Goal: Task Accomplishment & Management: Use online tool/utility

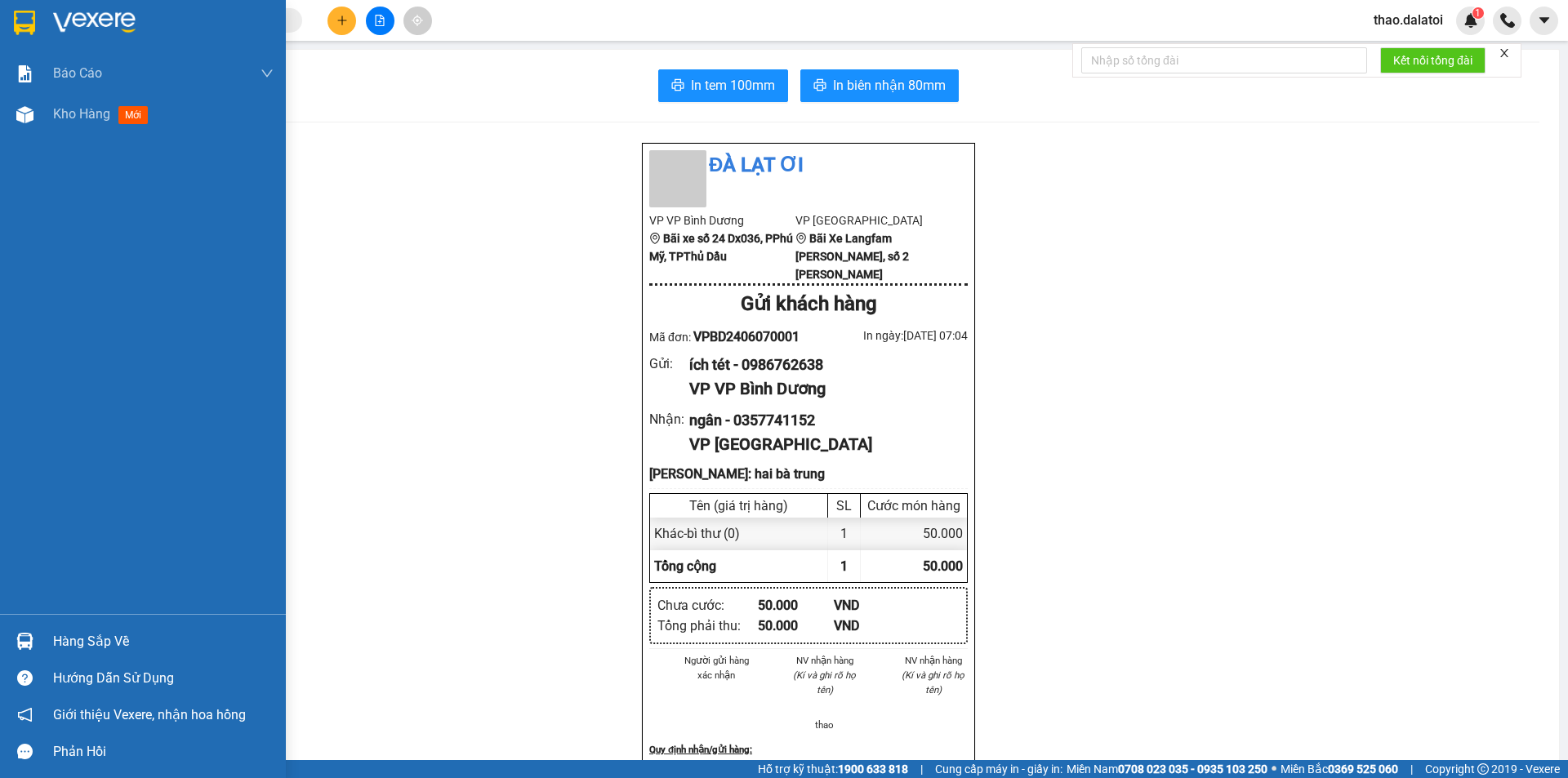
click at [94, 146] on div "Báo cáo Báo cáo dòng tiền (nhân viên) Kho hàng mới" at bounding box center [142, 333] width 285 height 561
click at [81, 118] on span "Kho hàng" at bounding box center [82, 113] width 57 height 15
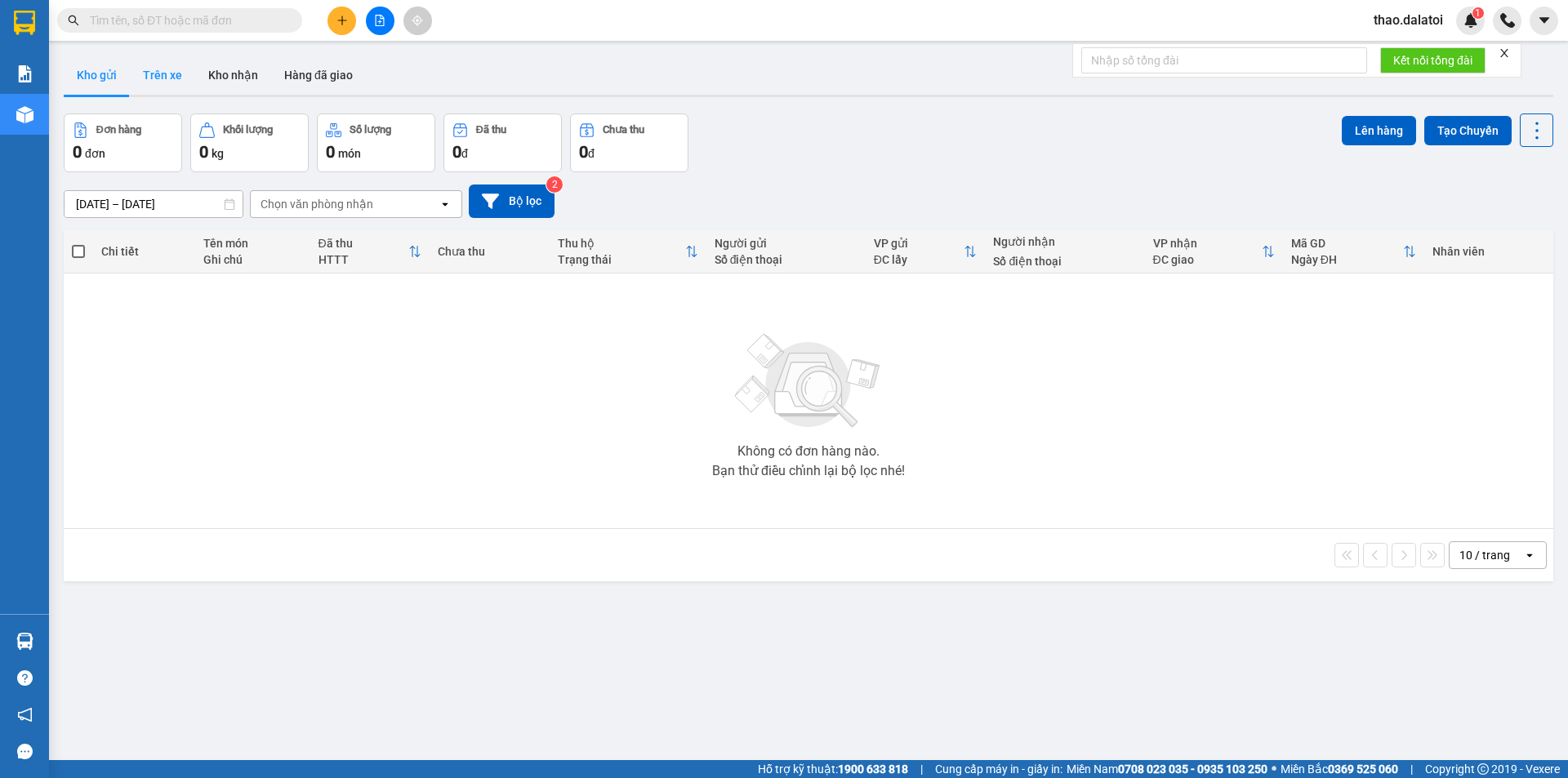
click at [165, 76] on button "Trên xe" at bounding box center [162, 75] width 65 height 39
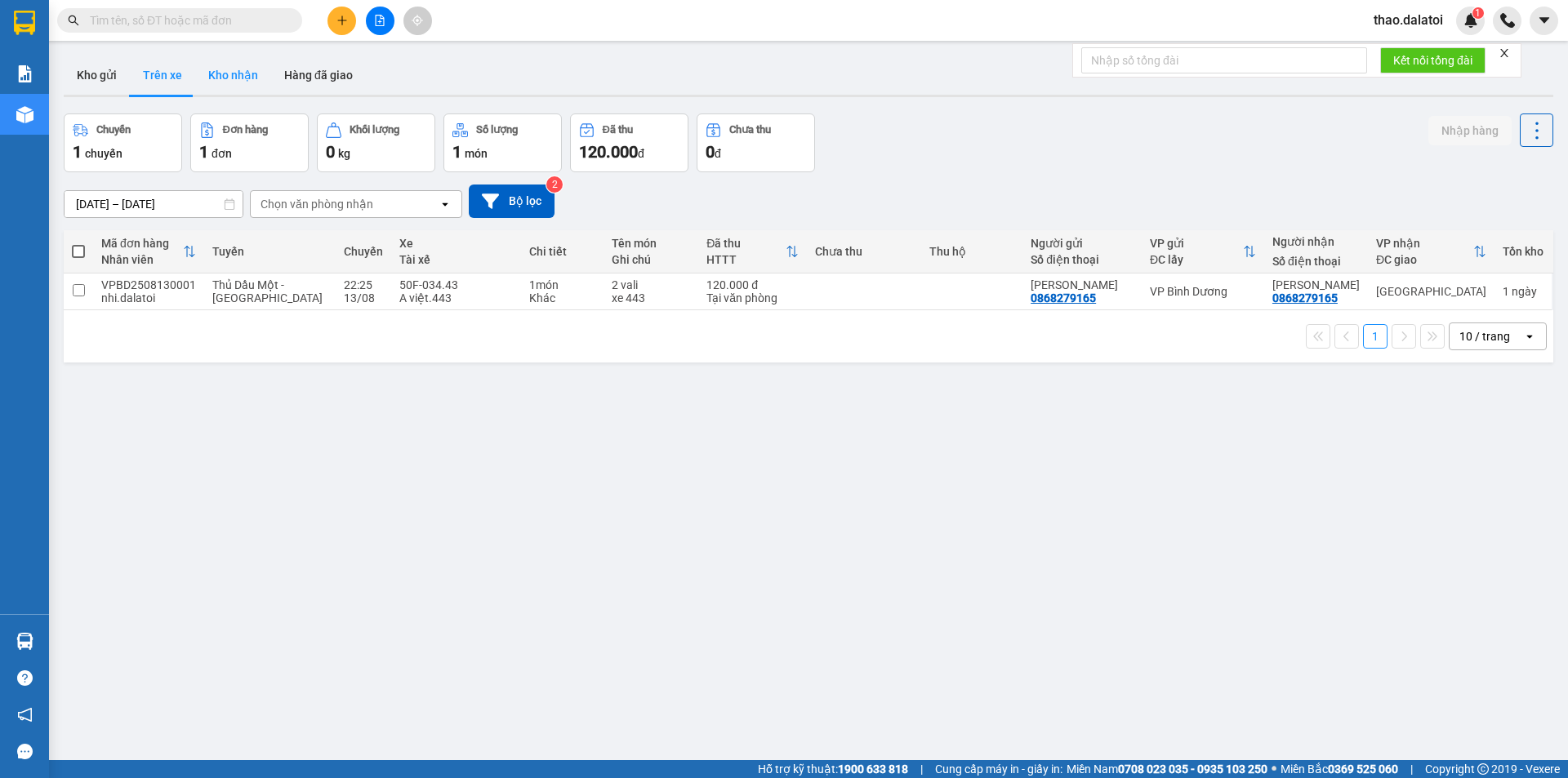
click at [237, 68] on button "Kho nhận" at bounding box center [232, 75] width 76 height 39
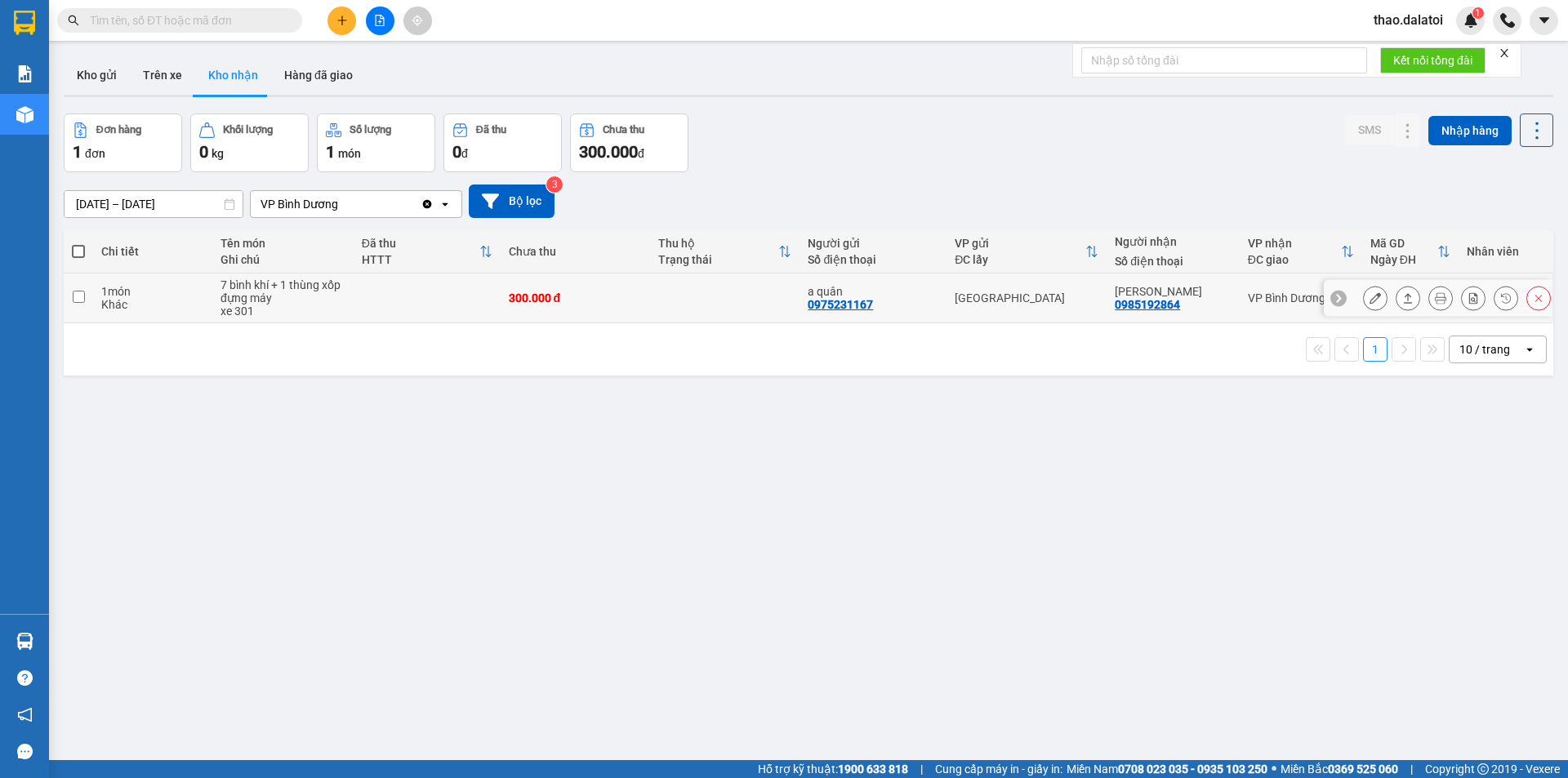
click at [71, 298] on td at bounding box center [78, 299] width 29 height 50
checkbox input "true"
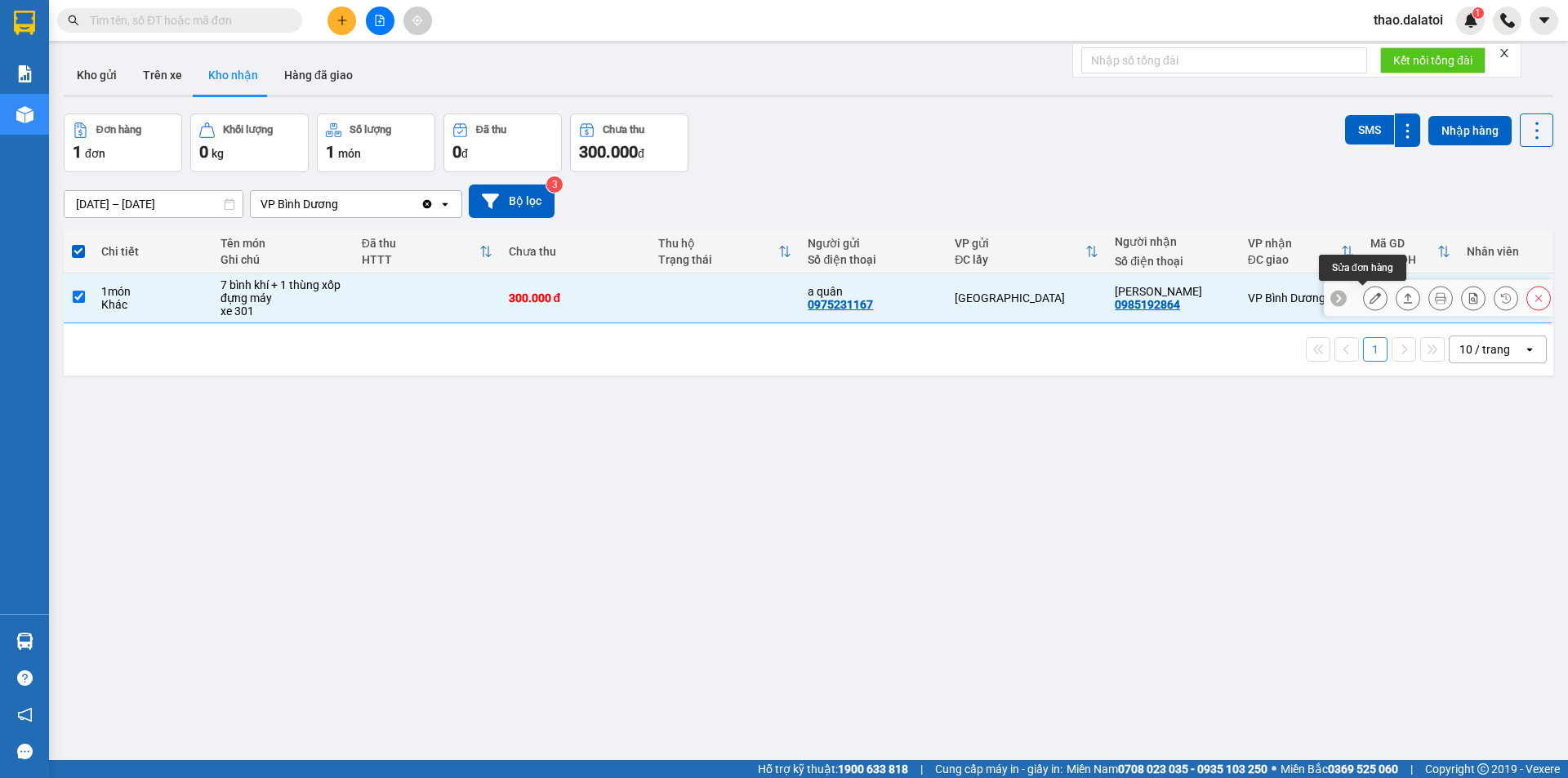
click at [1370, 301] on icon at bounding box center [1375, 298] width 12 height 12
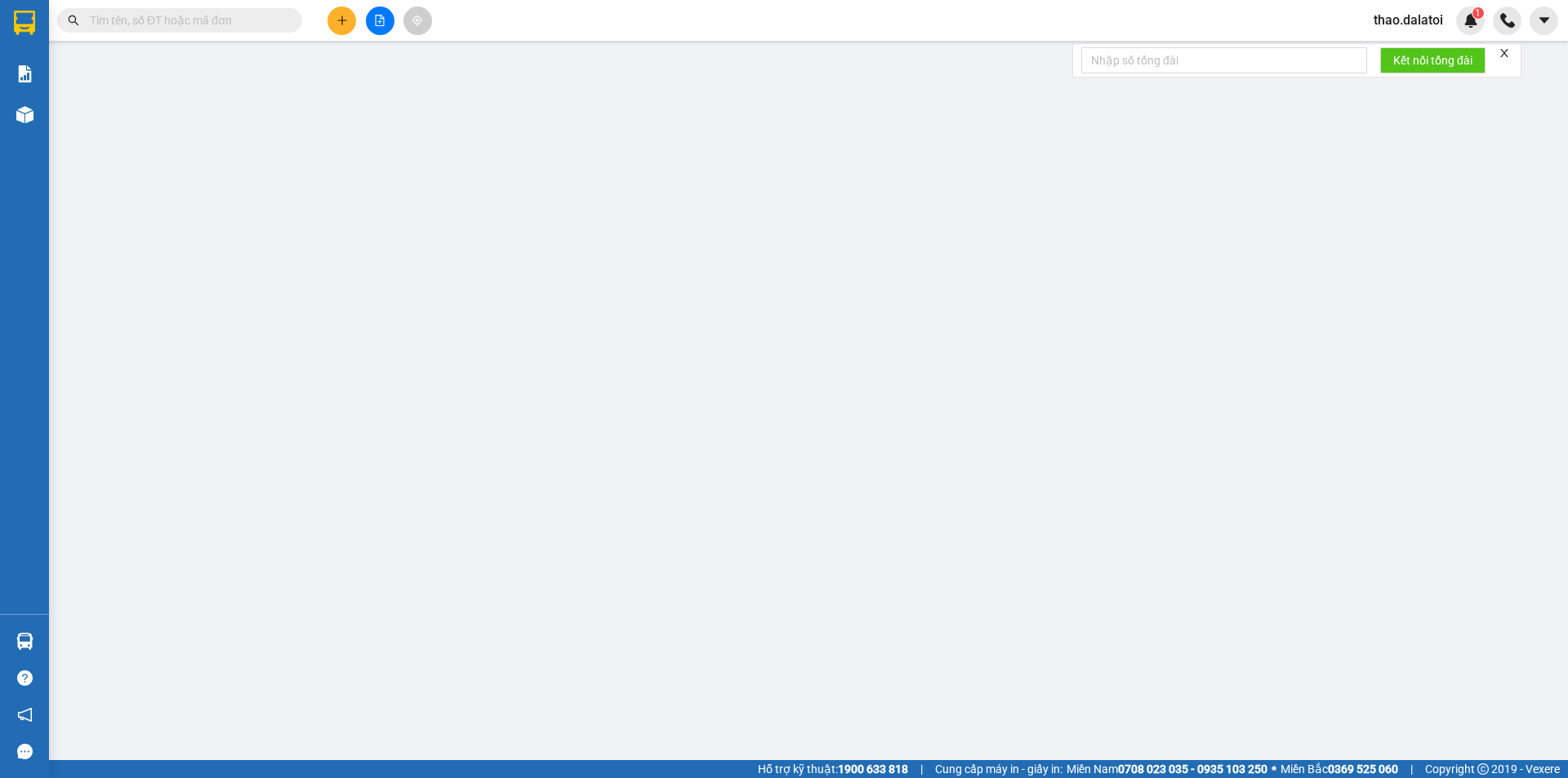
type input "0975231167"
type input "a quân"
type input "0985192864"
type input "[PERSON_NAME]"
type input "300.000"
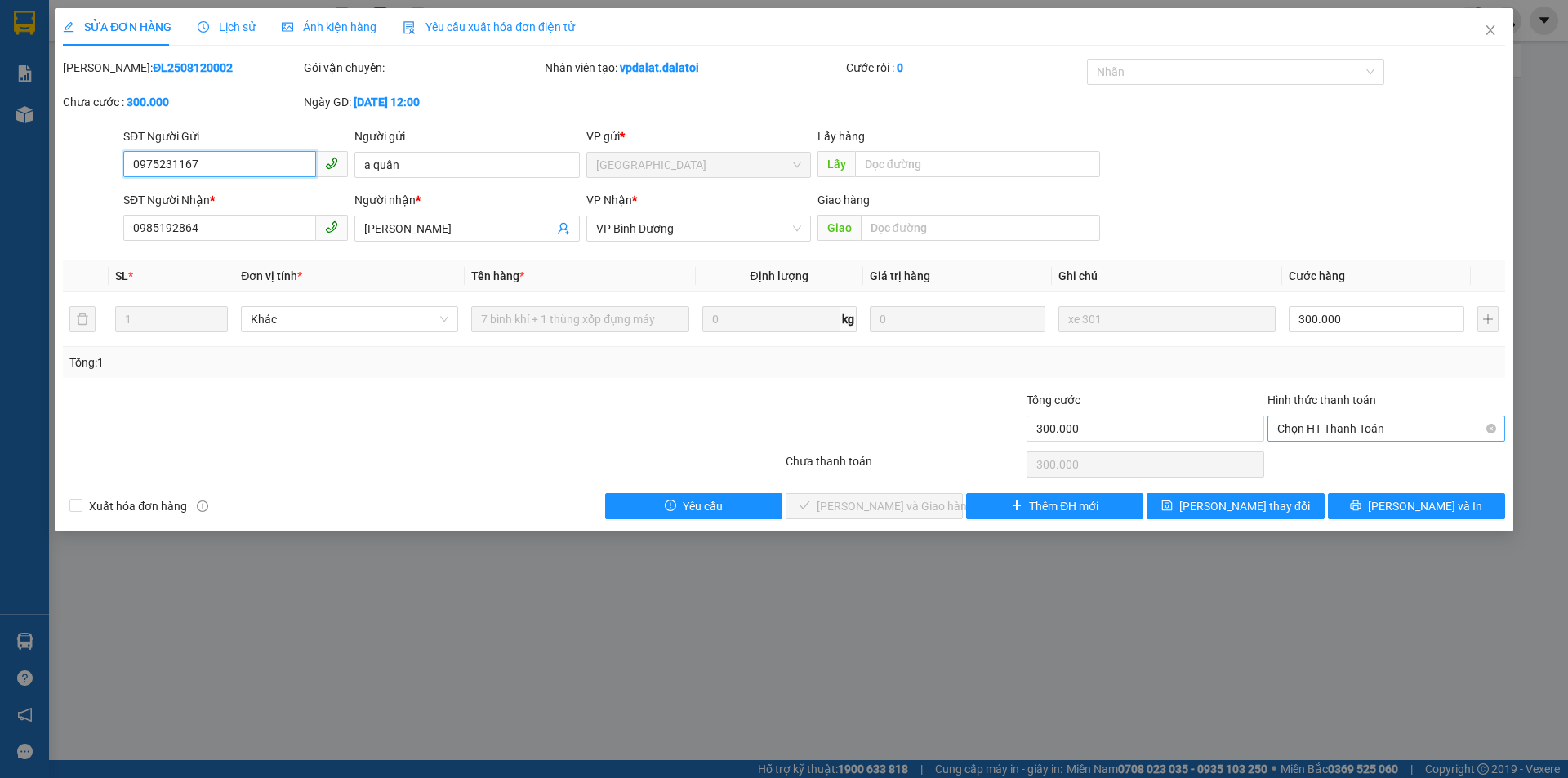
click at [1388, 433] on span "Chọn HT Thanh Toán" at bounding box center [1386, 429] width 218 height 25
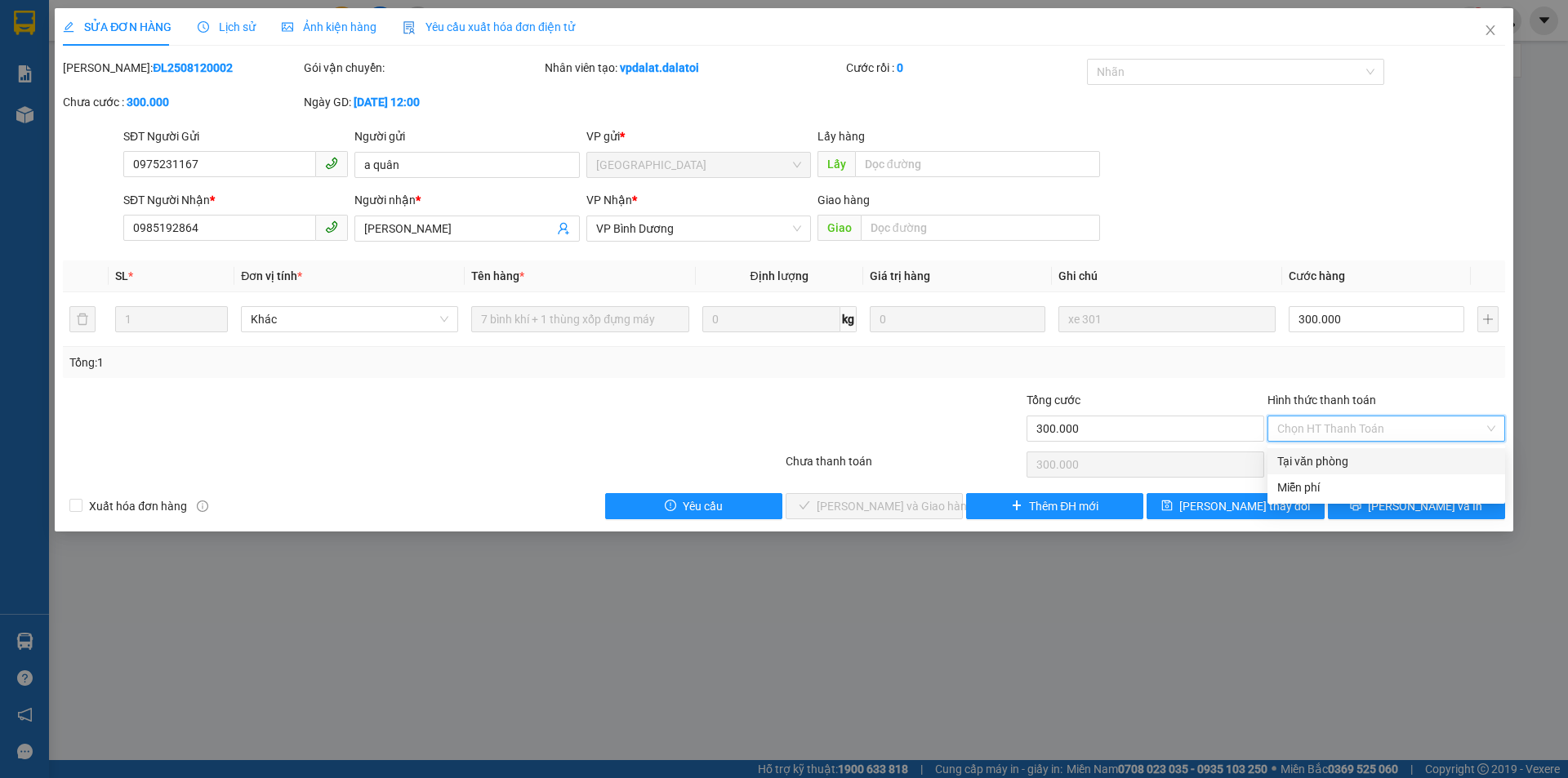
click at [1333, 464] on div "Tại văn phòng" at bounding box center [1386, 461] width 218 height 18
type input "0"
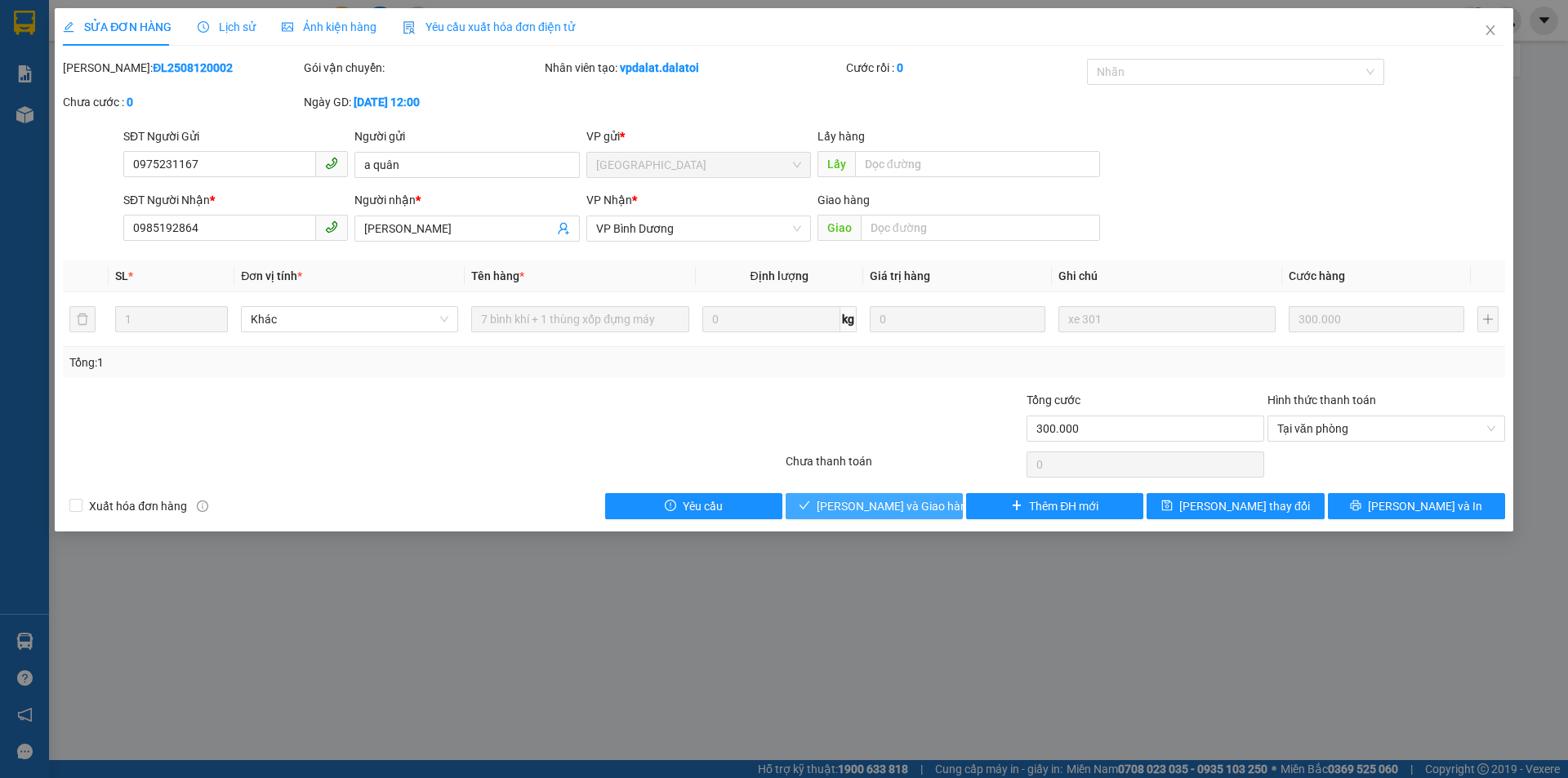
click at [875, 507] on span "[PERSON_NAME] và Giao hàng" at bounding box center [895, 506] width 157 height 18
